Goal: Information Seeking & Learning: Learn about a topic

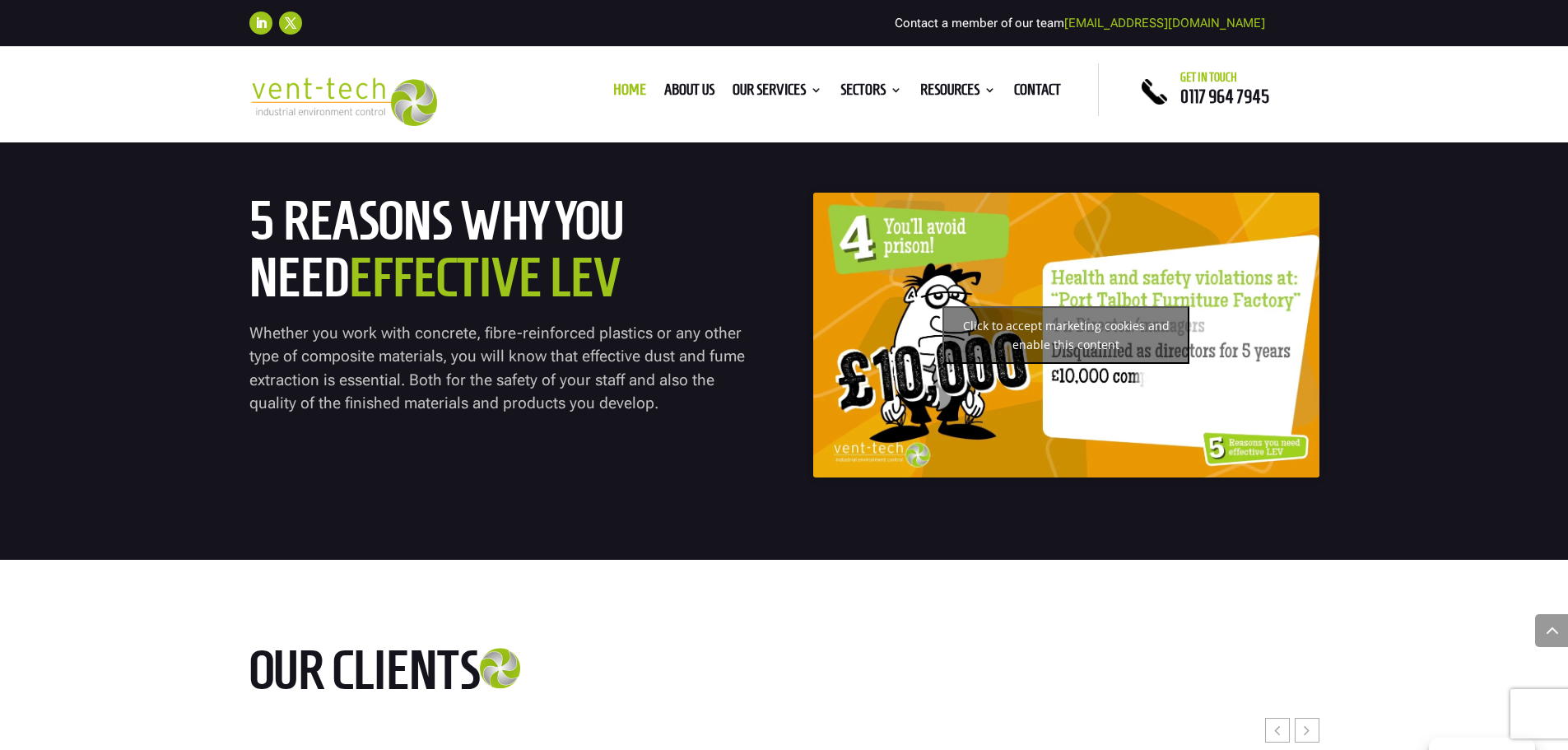
scroll to position [6805, 0]
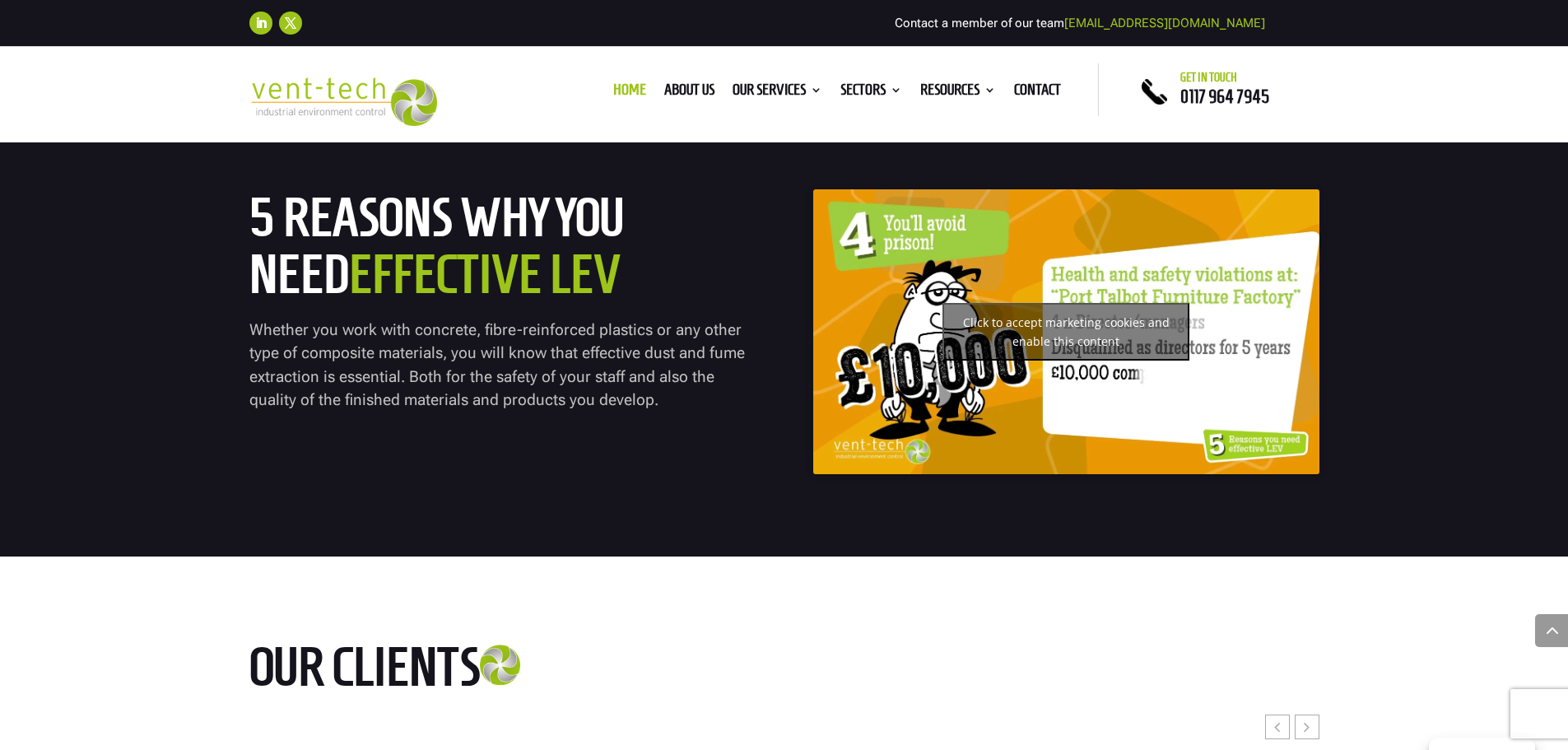
click at [1110, 397] on div "Click to accept marketing cookies and enable this content" at bounding box center [1067, 331] width 506 height 284
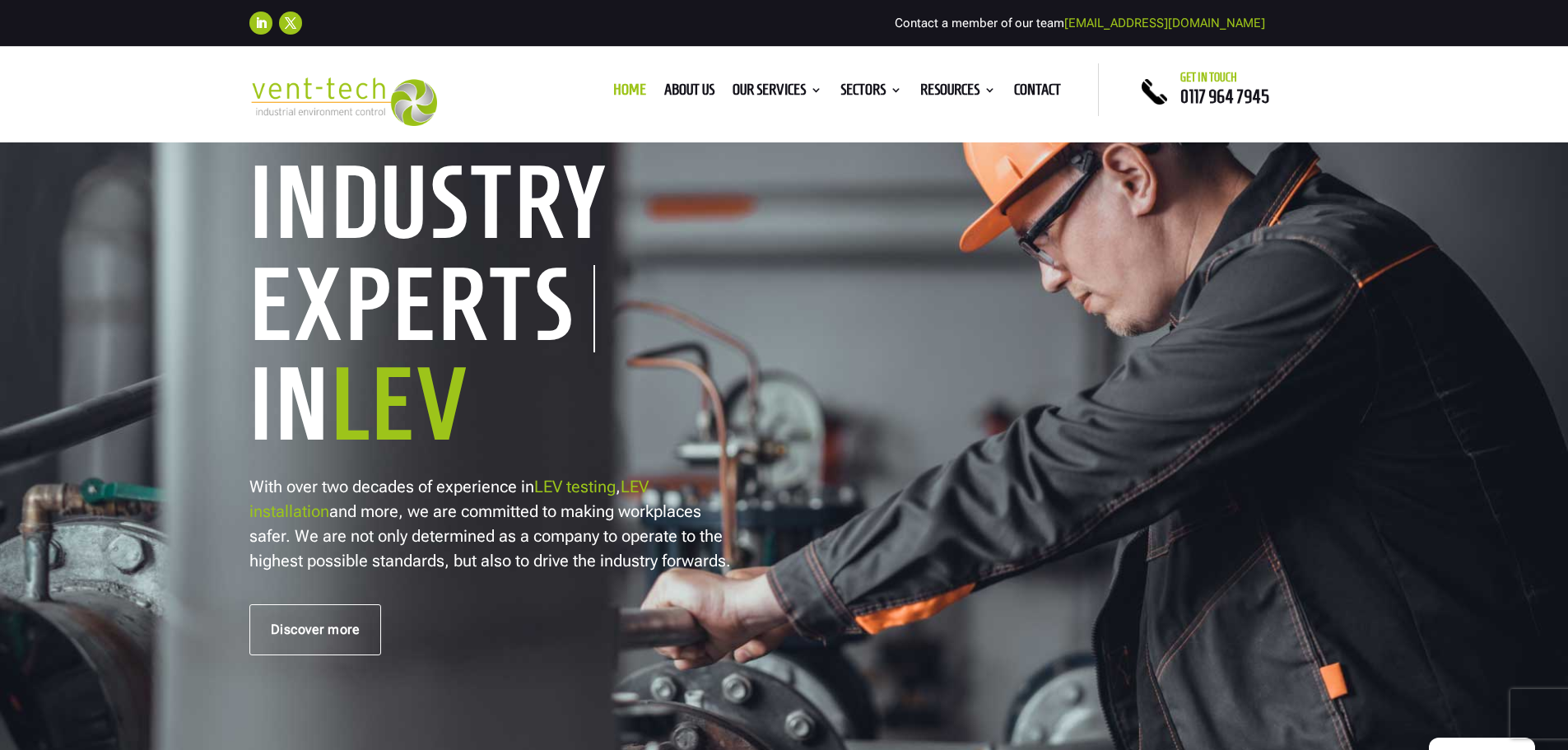
scroll to position [0, 0]
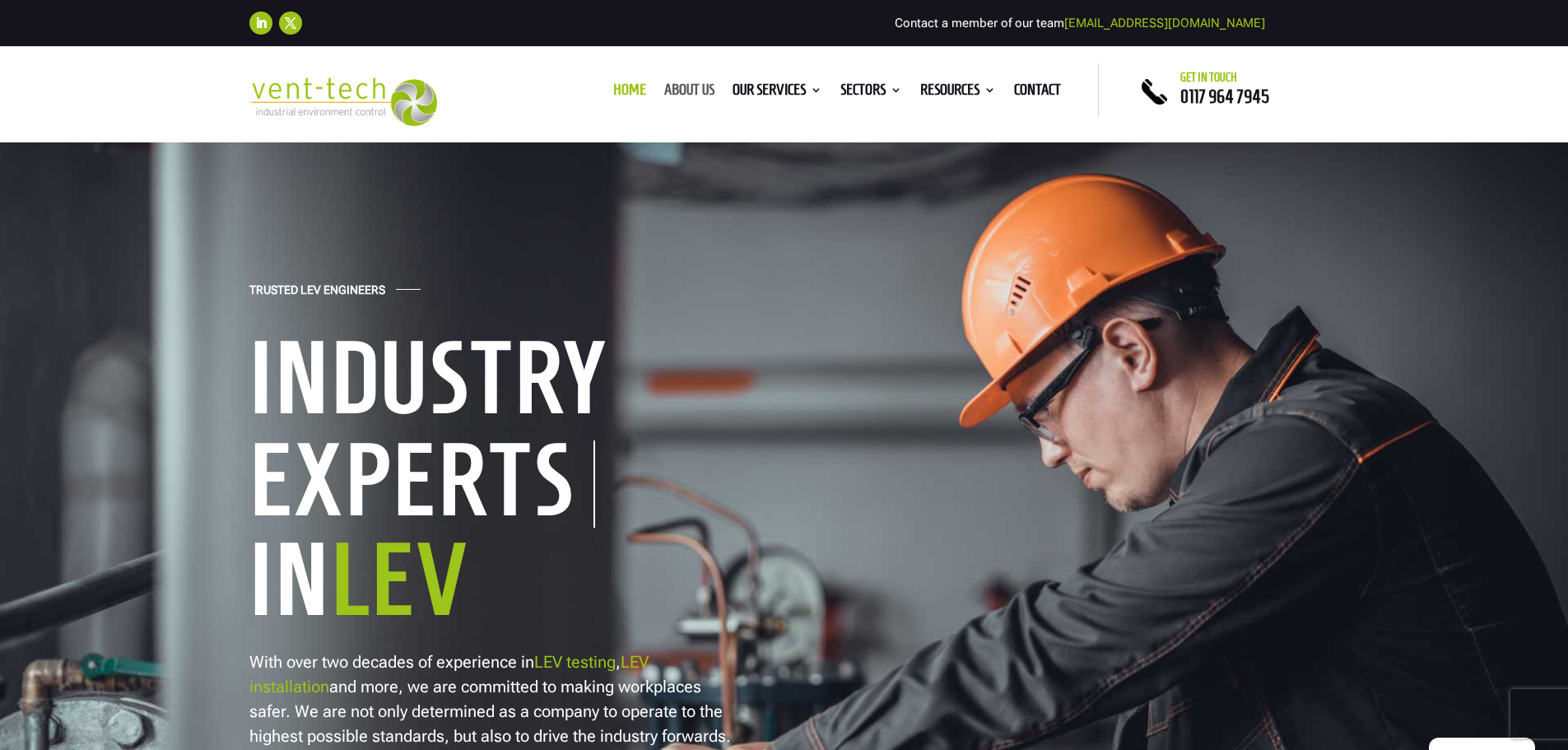
click at [699, 89] on link "About us" at bounding box center [689, 93] width 50 height 18
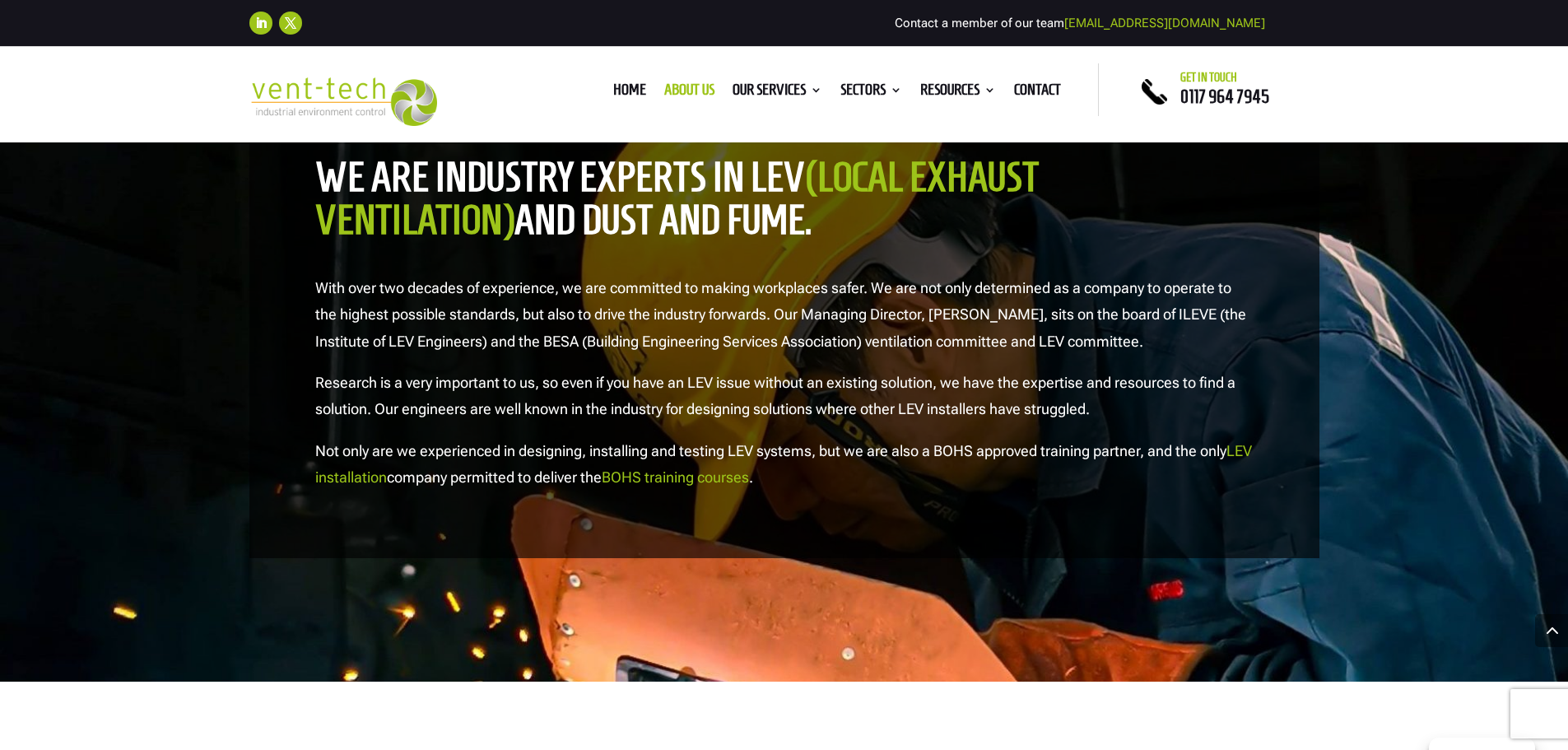
scroll to position [1724, 0]
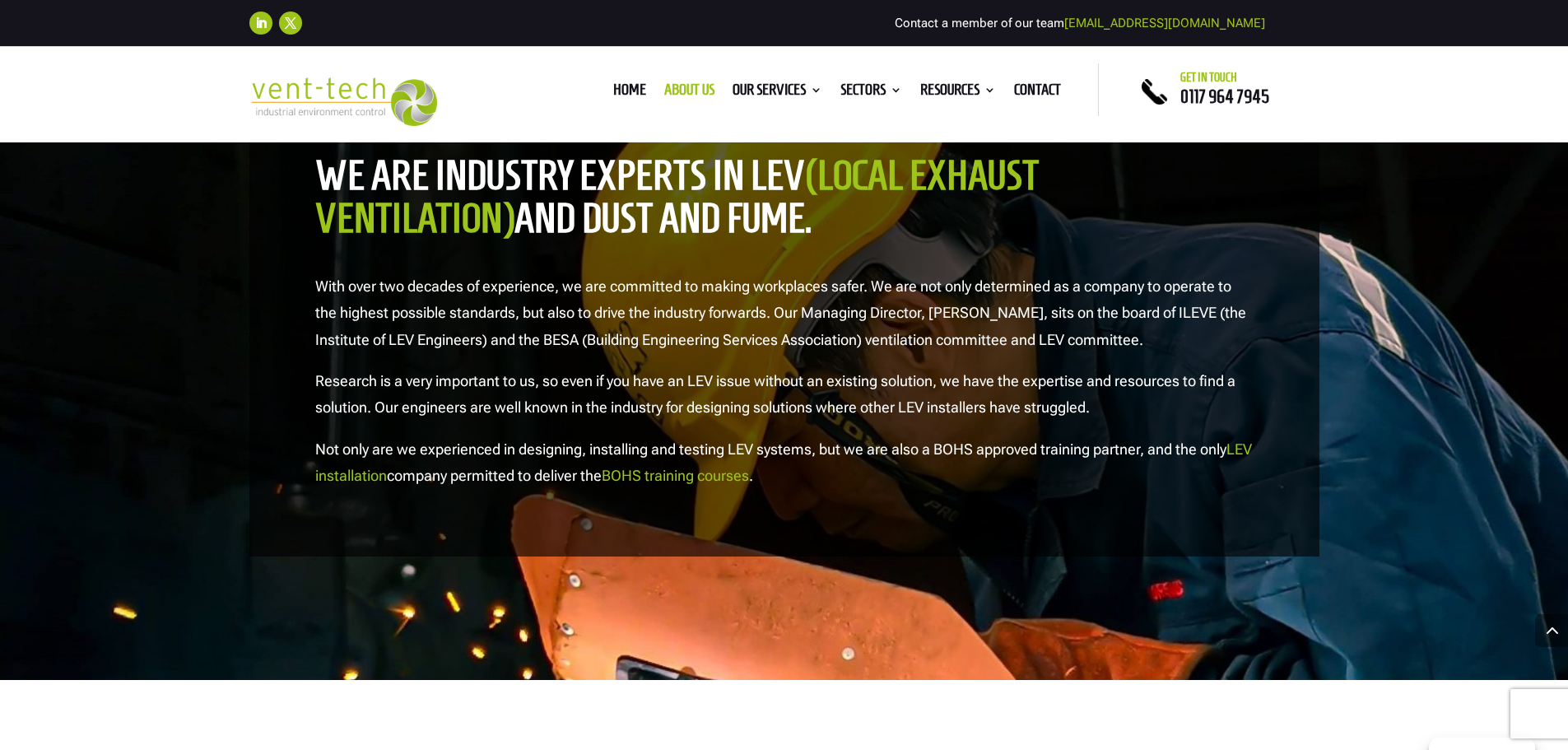
click at [678, 482] on link "BOHS training courses" at bounding box center [675, 475] width 147 height 17
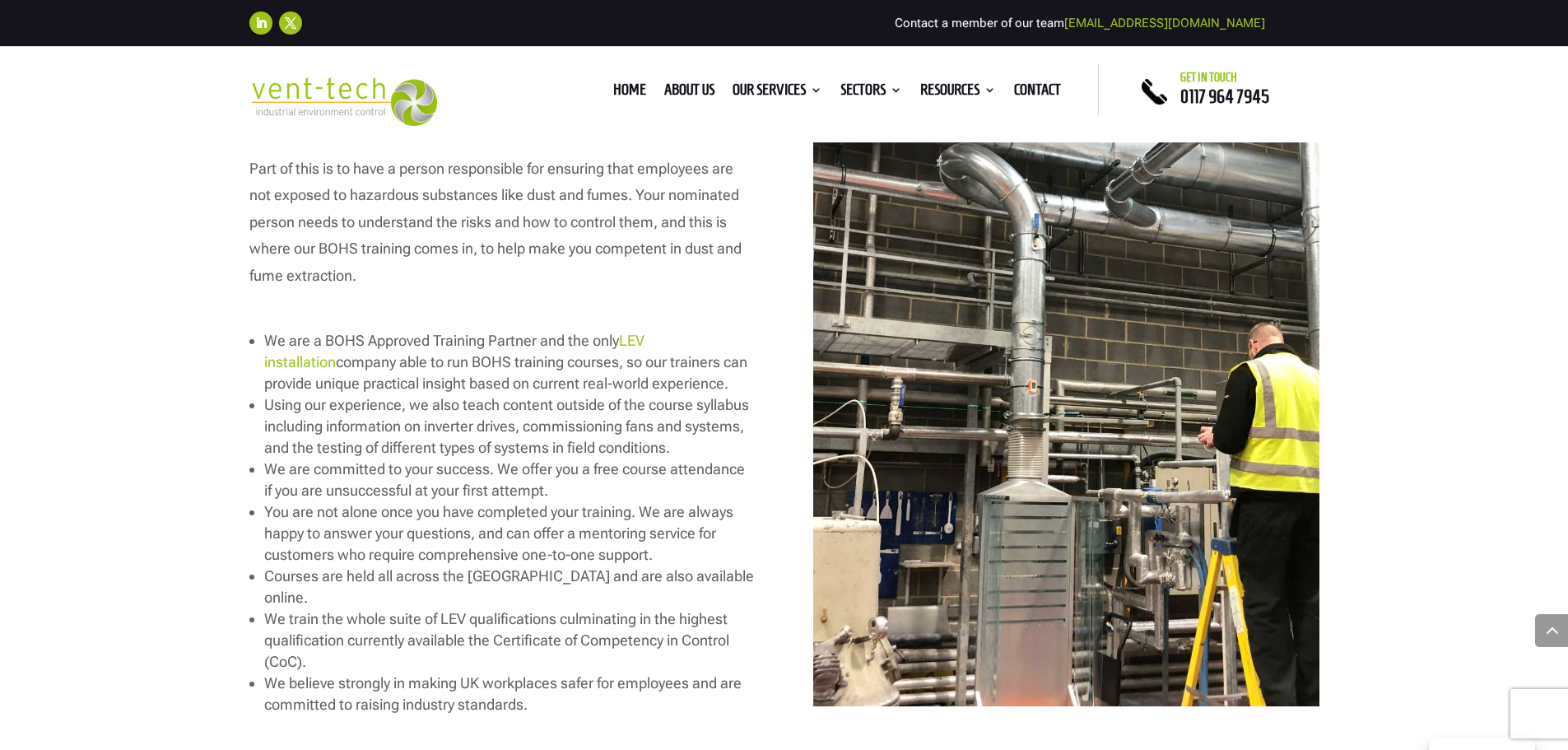
scroll to position [2063, 0]
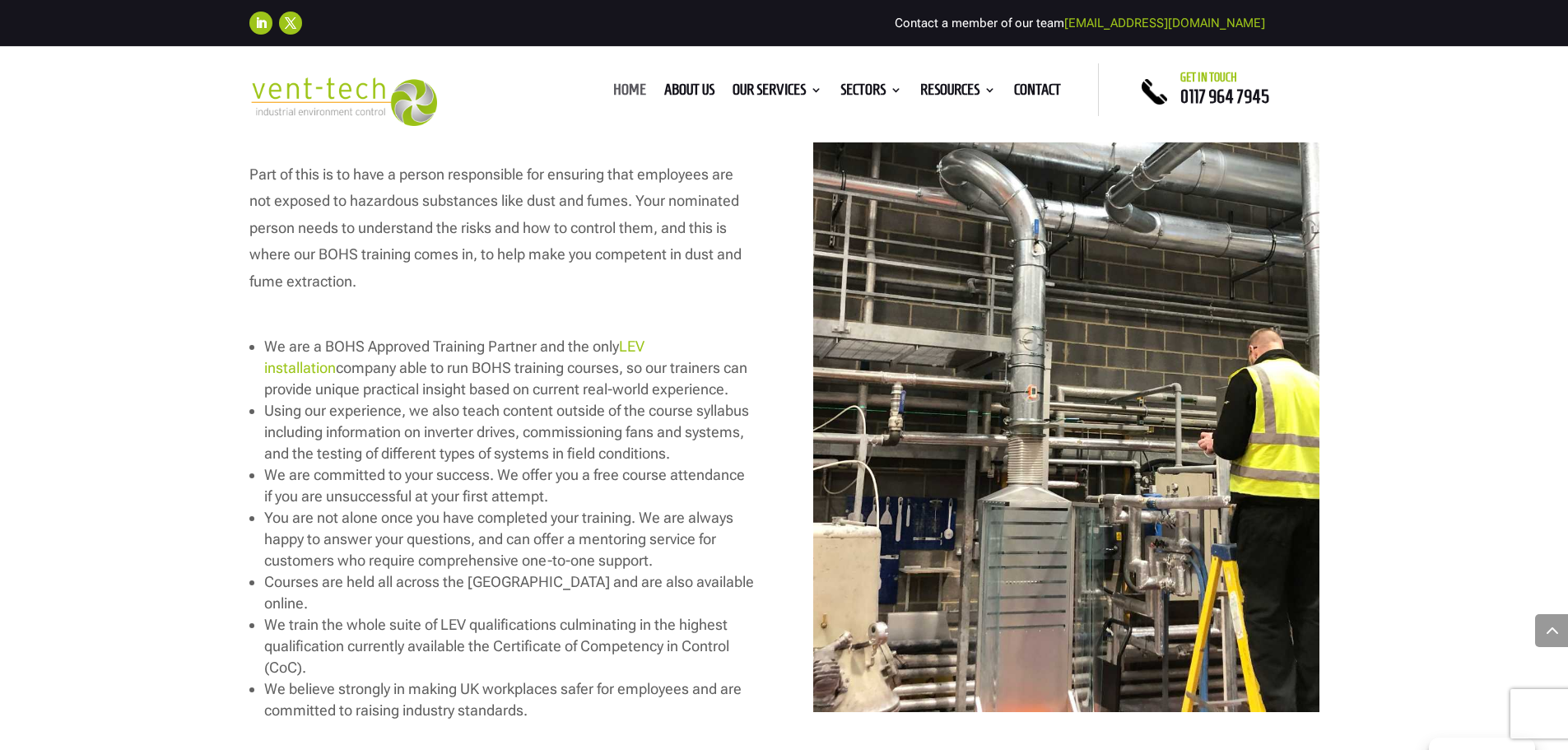
click at [623, 86] on link "Home" at bounding box center [630, 93] width 33 height 18
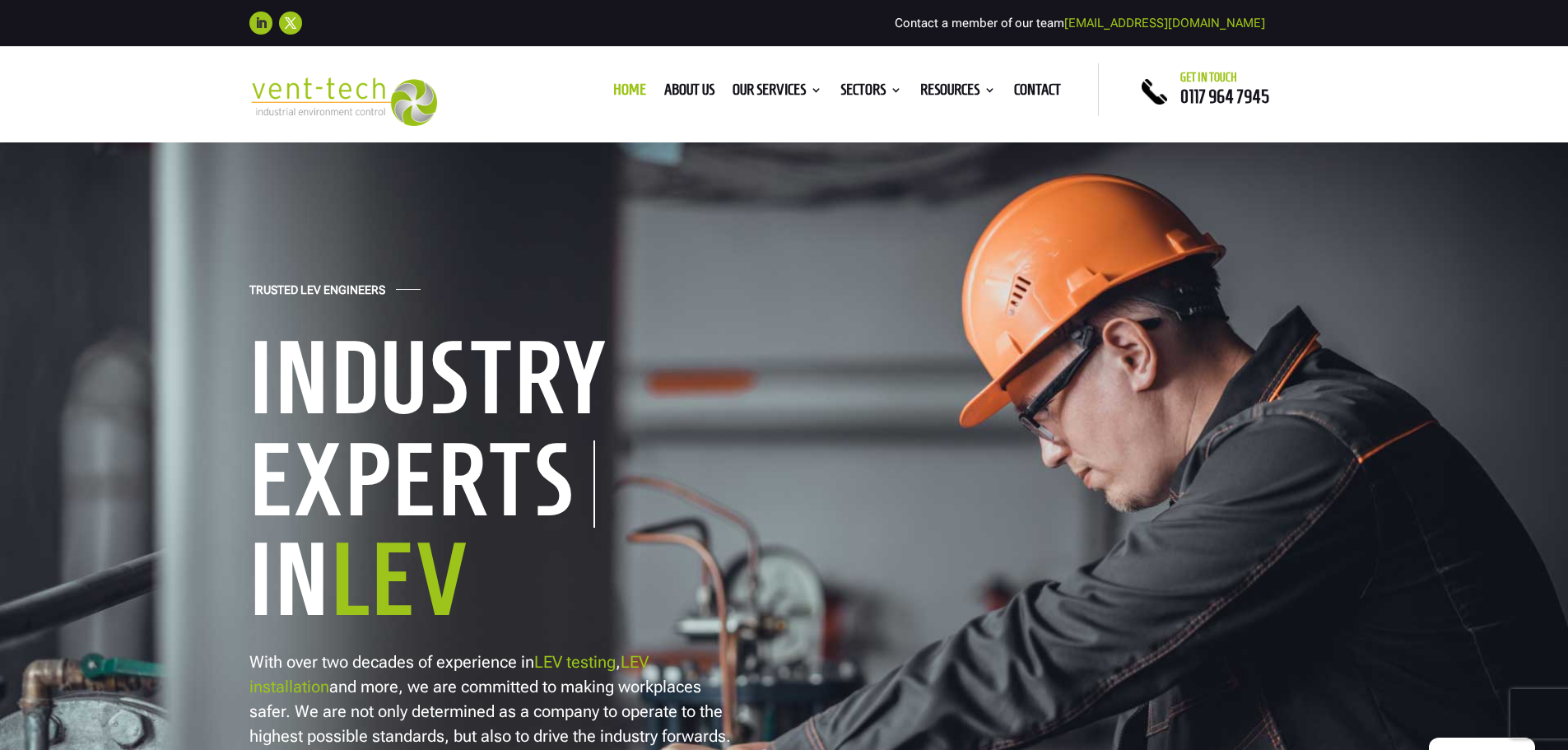
click at [255, 28] on link "Follow" at bounding box center [260, 23] width 23 height 23
